Goal: Task Accomplishment & Management: Manage account settings

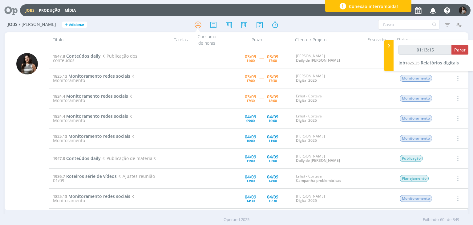
click at [460, 52] on span "Parar" at bounding box center [460, 50] width 11 height 6
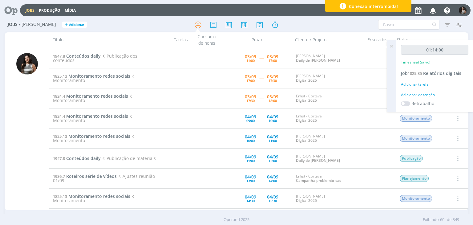
click at [391, 47] on icon at bounding box center [391, 46] width 11 height 12
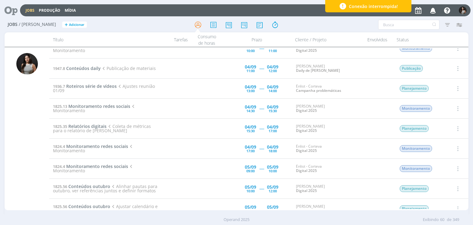
scroll to position [92, 0]
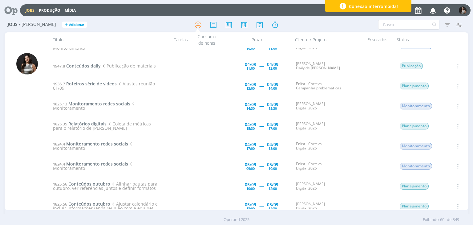
click at [93, 124] on span "Relatórios digitais" at bounding box center [87, 124] width 38 height 6
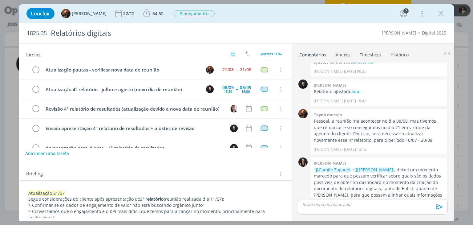
scroll to position [129, 0]
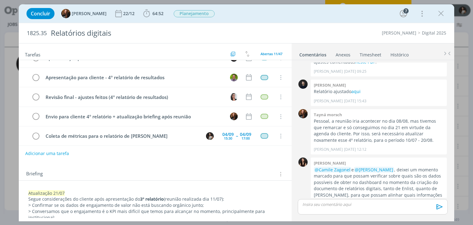
click at [374, 51] on link "Timesheet" at bounding box center [371, 53] width 22 height 9
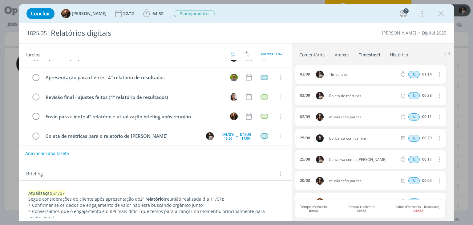
click at [437, 72] on icon "dialog" at bounding box center [439, 74] width 7 height 7
click at [426, 93] on link "Editar" at bounding box center [422, 95] width 49 height 10
drag, startPoint x: 359, startPoint y: 73, endPoint x: 322, endPoint y: 74, distance: 36.4
click at [322, 74] on div "[DATE] 14:46 Timesheet Selecione a tarefa N 01:14" at bounding box center [371, 74] width 150 height 19
click at [336, 60] on div "[DATE] 14:46 Coleta de métricas + Criação telas Selecione a tarefa N 01:14 [DAT…" at bounding box center [373, 140] width 155 height 160
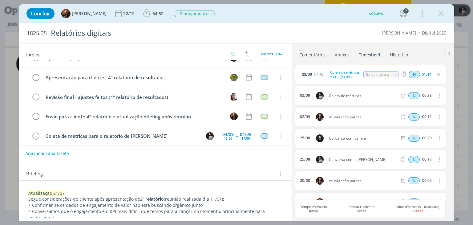
click at [317, 53] on link "Comentários" at bounding box center [312, 53] width 27 height 9
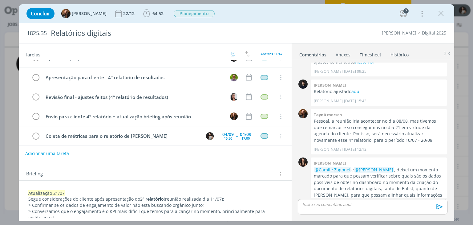
click at [326, 207] on div "dialog" at bounding box center [373, 206] width 150 height 15
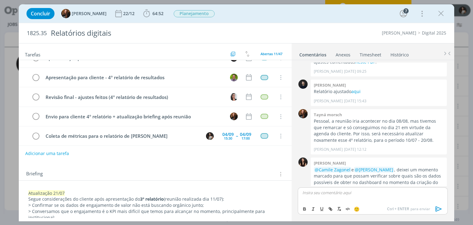
scroll to position [456, 0]
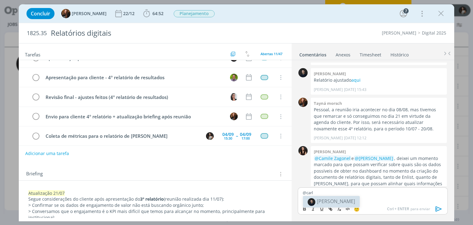
drag, startPoint x: 327, startPoint y: 202, endPoint x: 330, endPoint y: 201, distance: 3.9
click at [327, 202] on span "[PERSON_NAME]" at bounding box center [336, 201] width 38 height 7
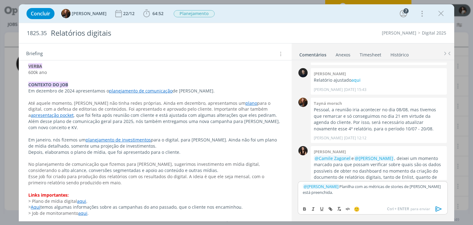
scroll to position [730, 0]
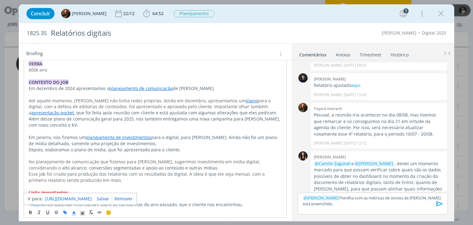
click at [73, 198] on link "[URL][DOMAIN_NAME]" at bounding box center [68, 199] width 47 height 8
click at [340, 204] on p "﻿ @ [PERSON_NAME] ﻿ Planilha com as métricas de stories de [PERSON_NAME] está p…" at bounding box center [373, 200] width 140 height 11
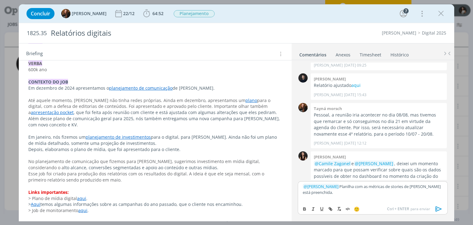
scroll to position [463, 0]
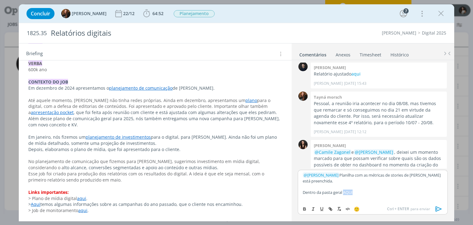
drag, startPoint x: 359, startPoint y: 191, endPoint x: 346, endPoint y: 191, distance: 13.9
click at [346, 191] on p "Dentro da pasta geral AQUI" at bounding box center [373, 193] width 140 height 6
click at [305, 209] on icon "dialog" at bounding box center [304, 208] width 5 height 5
click at [330, 209] on line "dialog" at bounding box center [330, 209] width 1 height 1
type input "AQUI"
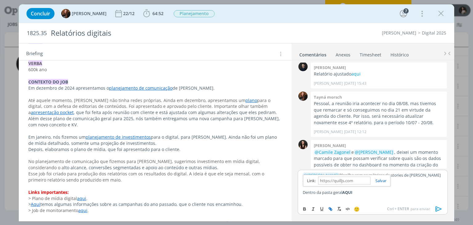
paste input "[URL][DOMAIN_NAME]"
type input "[URL][DOMAIN_NAME]"
click at [386, 180] on link "dialog" at bounding box center [379, 181] width 16 height 6
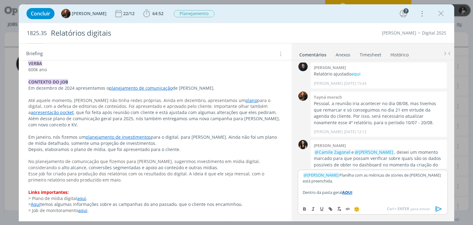
click at [378, 187] on p "dialog" at bounding box center [373, 187] width 140 height 6
click at [376, 190] on p "Dentro da pasta geral AQUI" at bounding box center [373, 193] width 140 height 6
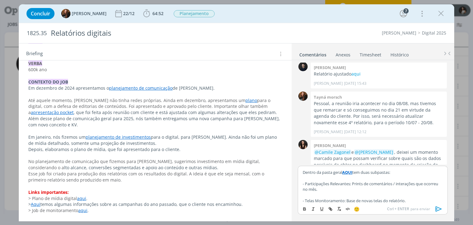
scroll to position [478, 0]
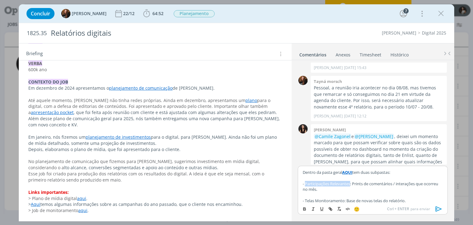
drag, startPoint x: 351, startPoint y: 184, endPoint x: 306, endPoint y: 184, distance: 45.0
click at [306, 184] on p "- Participações Relevantes: Prints de comentários / interações que ocorreu no m…" at bounding box center [373, 186] width 140 height 11
click at [305, 210] on icon "dialog" at bounding box center [305, 209] width 2 height 1
click at [333, 199] on p "- Telas Monitoramento: Base de novas telas do relatório." at bounding box center [373, 201] width 140 height 6
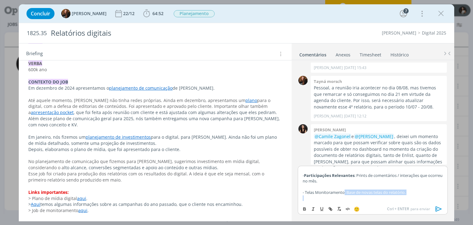
drag, startPoint x: 345, startPoint y: 200, endPoint x: 315, endPoint y: 199, distance: 30.6
click at [315, 199] on div "﻿ @ [PERSON_NAME] ﻿ Planilha com as métricas de stories de [PERSON_NAME] está p…" at bounding box center [373, 184] width 150 height 37
click at [317, 192] on p "- Telas Monitoramento: Base de novas telas do relatório." at bounding box center [373, 193] width 140 height 6
drag, startPoint x: 305, startPoint y: 192, endPoint x: 344, endPoint y: 191, distance: 39.2
click at [344, 191] on p "- Telas Monitoramento: Base de novas telas do relatório." at bounding box center [373, 193] width 140 height 6
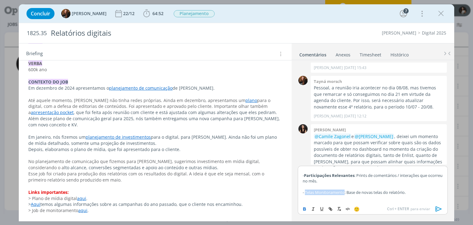
click at [305, 208] on icon "dialog" at bounding box center [305, 208] width 2 height 1
click at [328, 198] on p "dialog" at bounding box center [373, 198] width 140 height 6
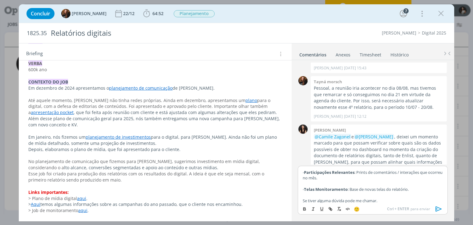
click at [436, 208] on icon "dialog" at bounding box center [439, 208] width 9 height 9
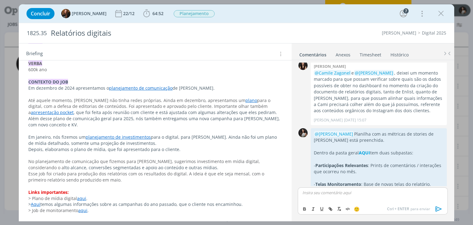
scroll to position [542, 0]
click at [370, 55] on link "Timesheet" at bounding box center [371, 53] width 22 height 9
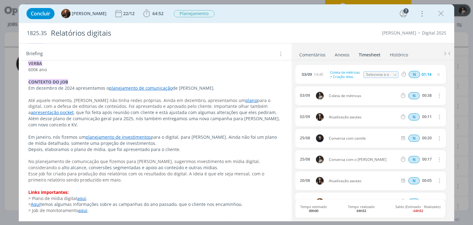
drag, startPoint x: 419, startPoint y: 53, endPoint x: 423, endPoint y: 50, distance: 5.5
click at [419, 53] on ul "Comentários Anexos 0 Timesheet Histórico" at bounding box center [373, 51] width 163 height 17
click at [440, 12] on icon "dialog" at bounding box center [441, 13] width 9 height 9
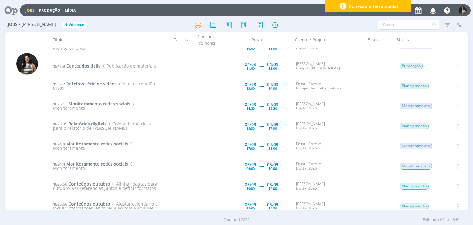
click at [456, 125] on icon "button" at bounding box center [457, 125] width 7 height 7
click at [441, 144] on link "Concluir" at bounding box center [440, 146] width 49 height 10
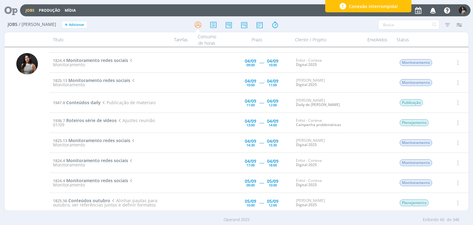
scroll to position [62, 0]
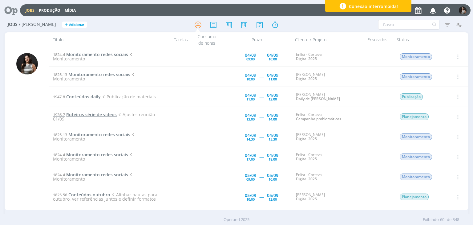
click at [92, 114] on span "Roteiros série de vídeos" at bounding box center [91, 115] width 51 height 6
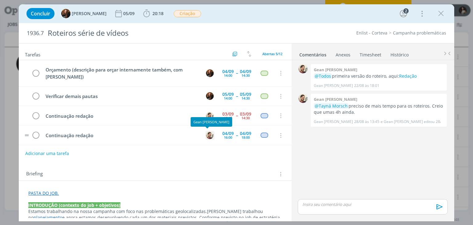
scroll to position [20, 0]
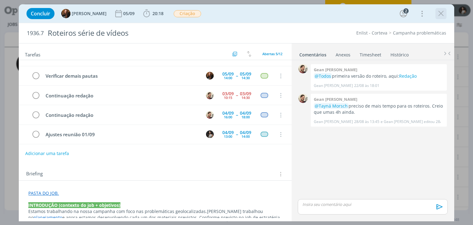
click at [440, 16] on icon "dialog" at bounding box center [441, 13] width 9 height 9
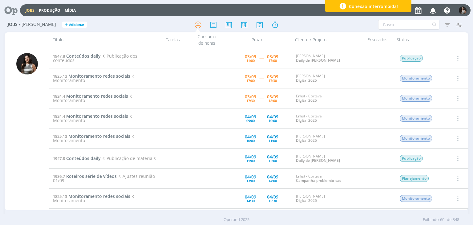
click at [459, 98] on icon "button" at bounding box center [457, 98] width 7 height 7
click at [450, 117] on link "Concluir" at bounding box center [440, 119] width 49 height 10
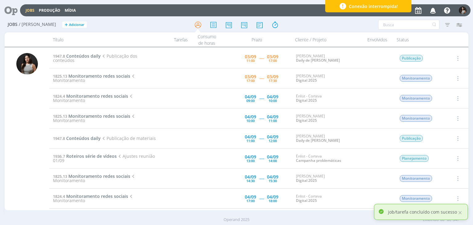
click at [441, 213] on p "job/tarefa concluído com sucesso" at bounding box center [422, 212] width 69 height 6
click at [439, 211] on p "job/tarefa concluído com sucesso" at bounding box center [422, 212] width 69 height 6
click at [447, 24] on icon "button" at bounding box center [447, 24] width 11 height 11
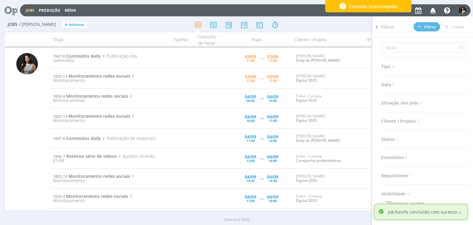
click at [392, 81] on span "Data" at bounding box center [389, 85] width 15 height 8
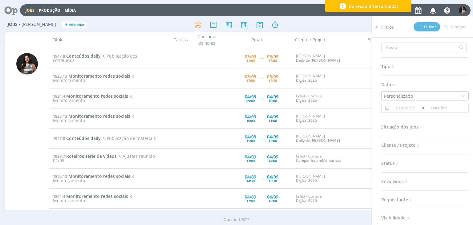
click at [396, 68] on icon at bounding box center [393, 66] width 5 height 5
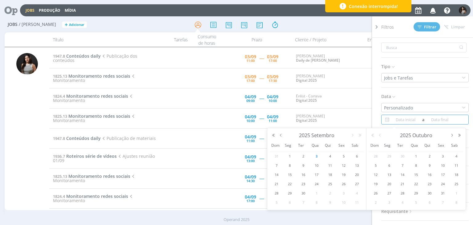
click at [413, 118] on input at bounding box center [406, 119] width 30 height 7
click at [320, 156] on span "3" at bounding box center [316, 156] width 7 height 7
click at [319, 156] on span "3" at bounding box center [316, 156] width 7 height 7
type input "[DATE]"
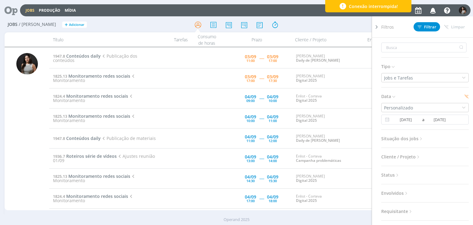
click at [408, 139] on span "Situação dos jobs" at bounding box center [403, 139] width 43 height 8
click at [426, 156] on span at bounding box center [421, 155] width 12 height 6
click at [430, 28] on span "Filtrar" at bounding box center [427, 27] width 19 height 4
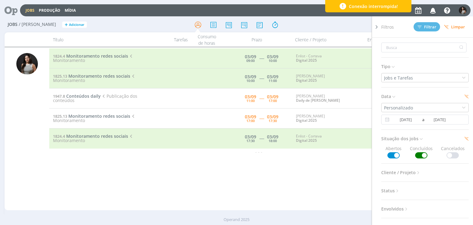
click at [305, 173] on div "1824.4 Monitoramento redes sociais Monitoramento [DATE] 09:00 ----- [DATE] 10:0…" at bounding box center [258, 128] width 419 height 161
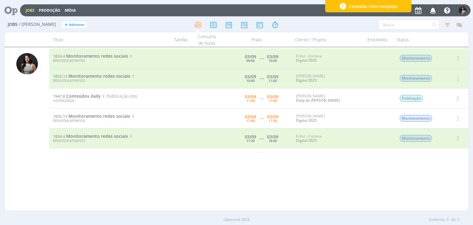
click at [457, 140] on icon "button" at bounding box center [457, 138] width 7 height 7
click at [448, 157] on link "Reabrir" at bounding box center [440, 159] width 49 height 10
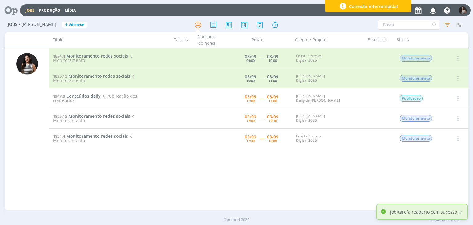
click at [448, 27] on icon "button" at bounding box center [447, 24] width 11 height 11
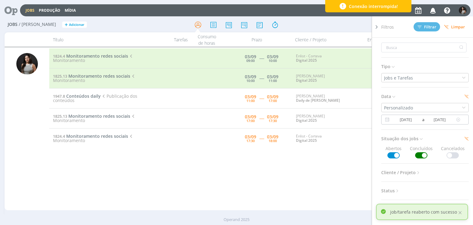
click at [458, 121] on icon at bounding box center [459, 119] width 8 height 7
click at [419, 154] on span at bounding box center [421, 155] width 12 height 6
click at [425, 27] on span "Filtrar" at bounding box center [427, 27] width 19 height 4
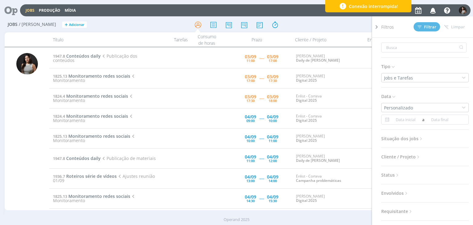
click at [380, 28] on div at bounding box center [376, 118] width 9 height 204
click at [377, 27] on icon at bounding box center [377, 27] width 6 height 6
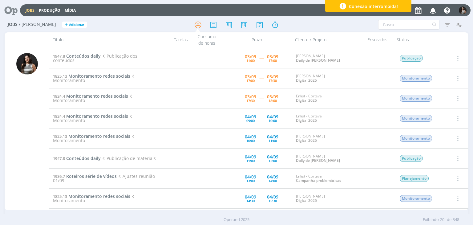
click at [460, 98] on button "button" at bounding box center [457, 98] width 15 height 10
click at [447, 139] on link "Iniciar timesheet" at bounding box center [440, 138] width 49 height 10
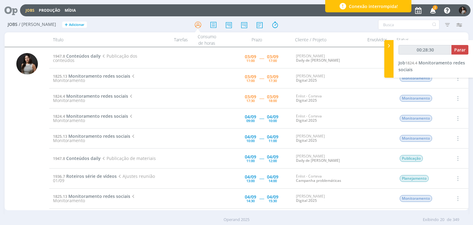
type input "00:29:30"
